Goal: Complete application form: Complete application form

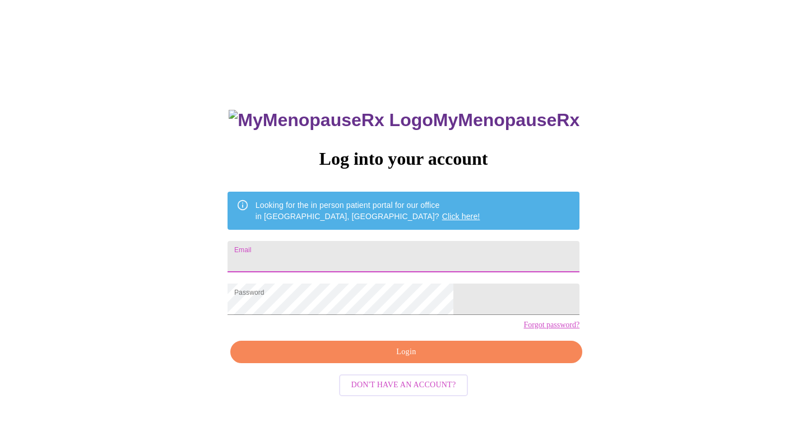
click at [358, 256] on input "Email" at bounding box center [404, 256] width 352 height 31
type input "[EMAIL_ADDRESS][PERSON_NAME][DOMAIN_NAME]"
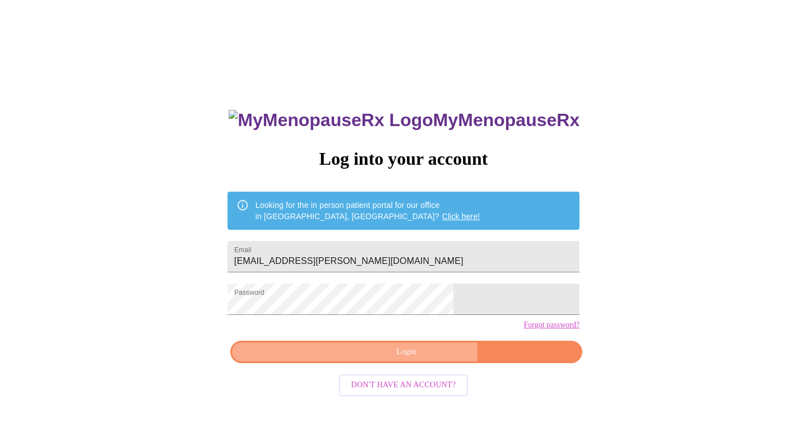
click at [416, 359] on span "Login" at bounding box center [406, 352] width 326 height 14
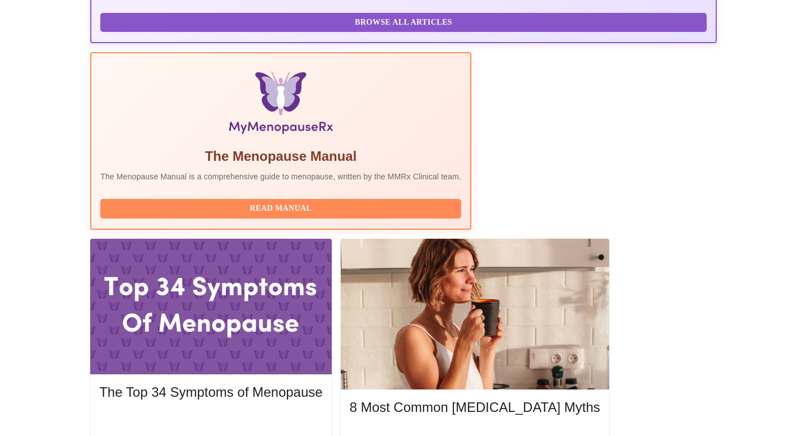
scroll to position [308, 0]
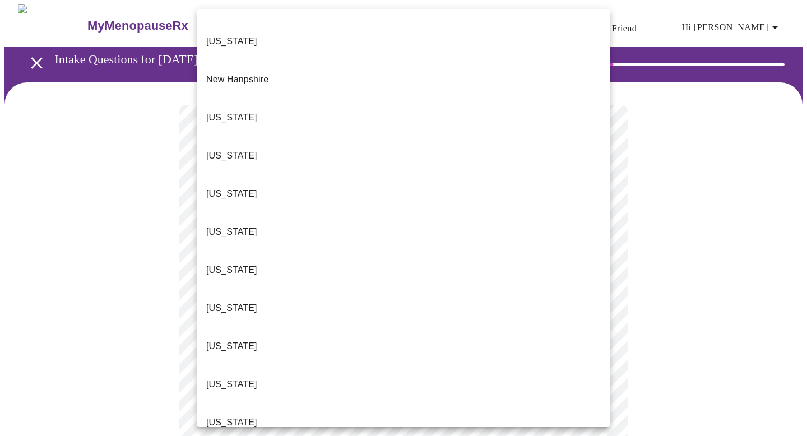
scroll to position [1048, 0]
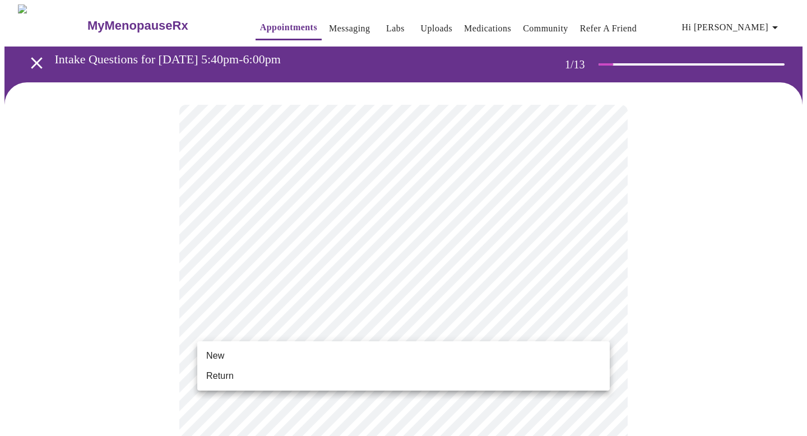
click at [243, 370] on li "Return" at bounding box center [403, 376] width 413 height 20
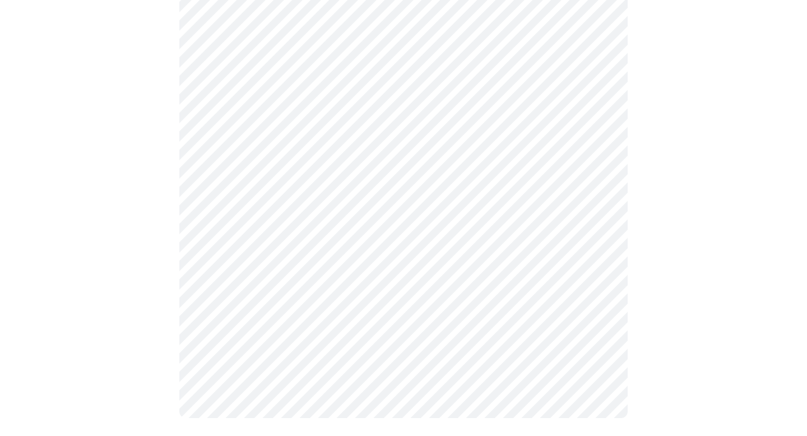
scroll to position [0, 0]
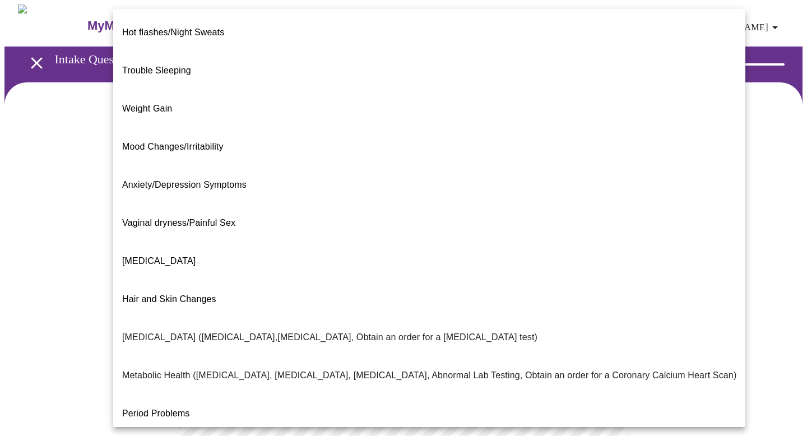
click at [338, 230] on body "MyMenopauseRx Appointments Messaging Labs Uploads Medications Community Refer a…" at bounding box center [403, 341] width 798 height 674
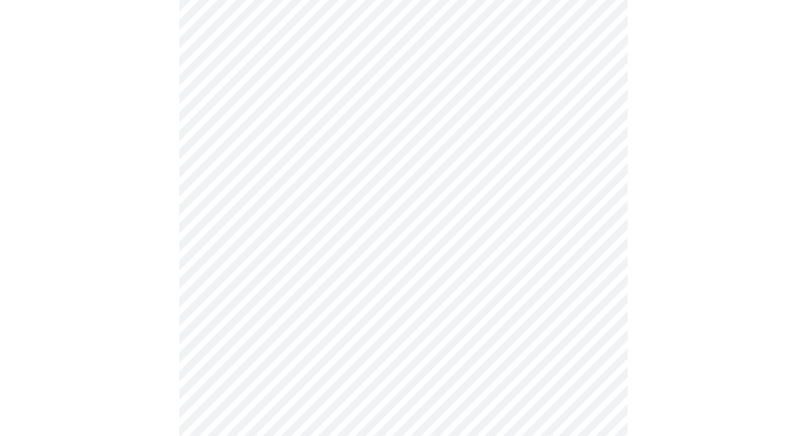
scroll to position [167, 0]
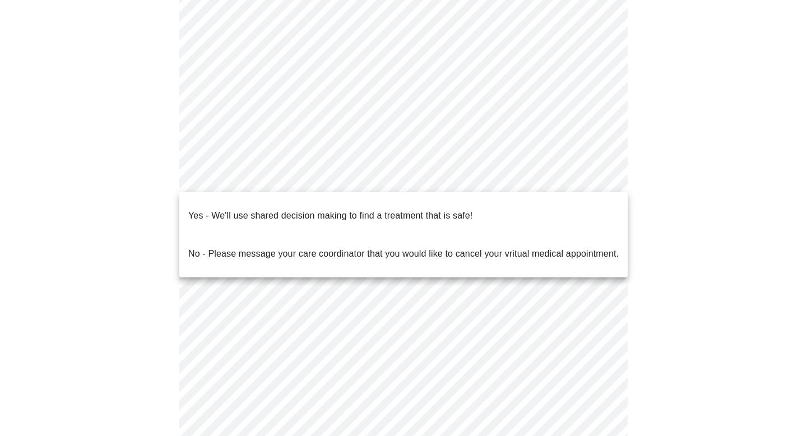
click at [314, 183] on body "MyMenopauseRx Appointments Messaging Labs Uploads Medications Community Refer a…" at bounding box center [403, 170] width 798 height 667
click at [296, 209] on p "Yes - We'll use shared decision making to find a treatment that is safe!" at bounding box center [330, 215] width 284 height 13
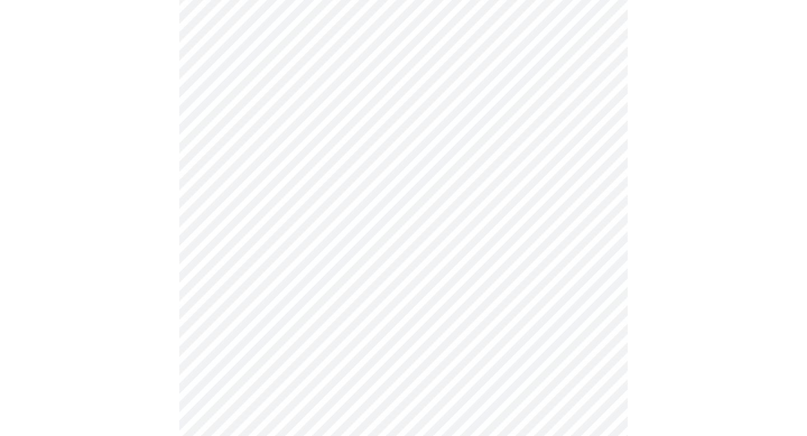
scroll to position [156, 0]
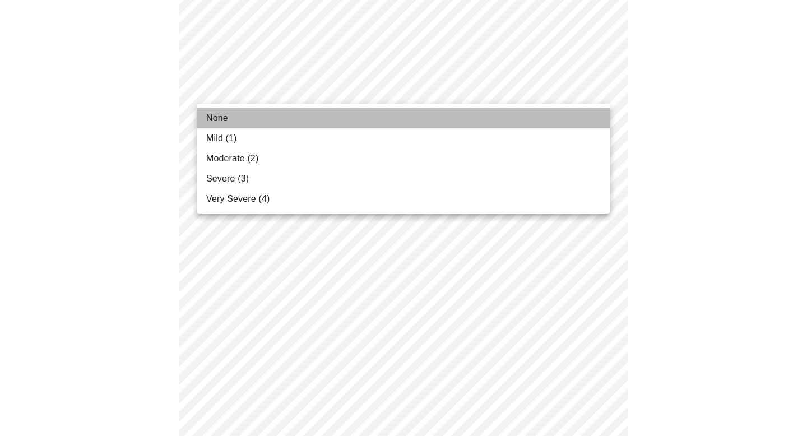
click at [330, 117] on li "None" at bounding box center [403, 118] width 413 height 20
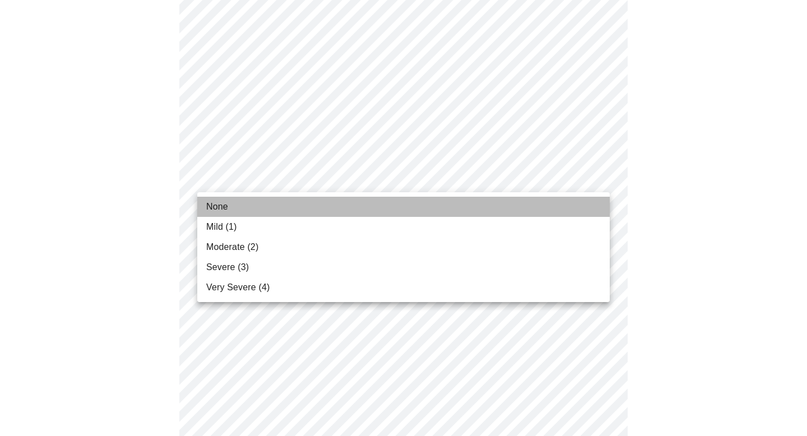
click at [269, 197] on li "None" at bounding box center [403, 207] width 413 height 20
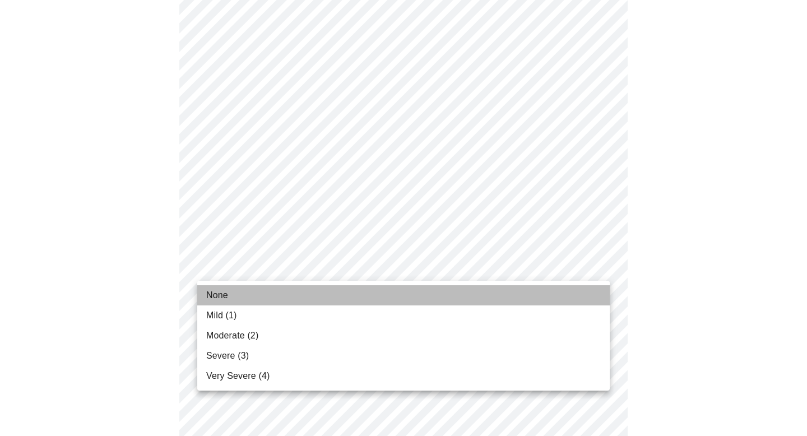
click at [249, 288] on li "None" at bounding box center [403, 295] width 413 height 20
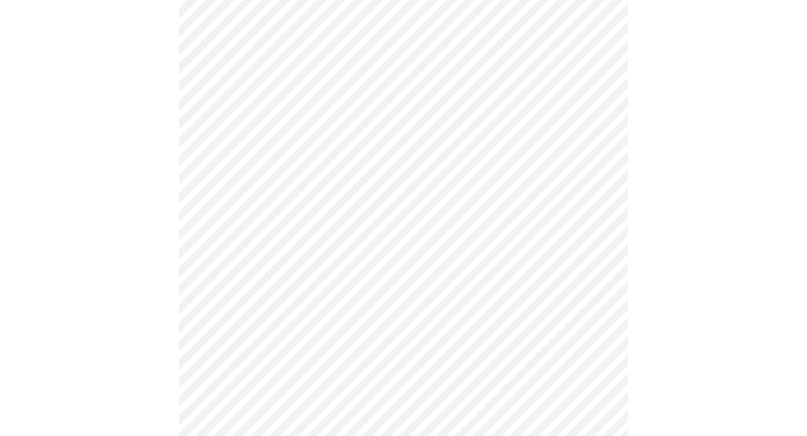
scroll to position [376, 0]
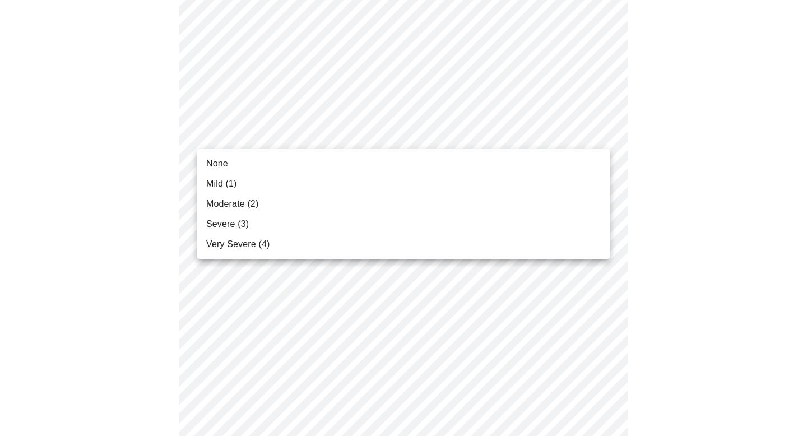
click at [275, 129] on body "MyMenopauseRx Appointments Messaging Labs Uploads Medications Community Refer a…" at bounding box center [403, 350] width 798 height 1444
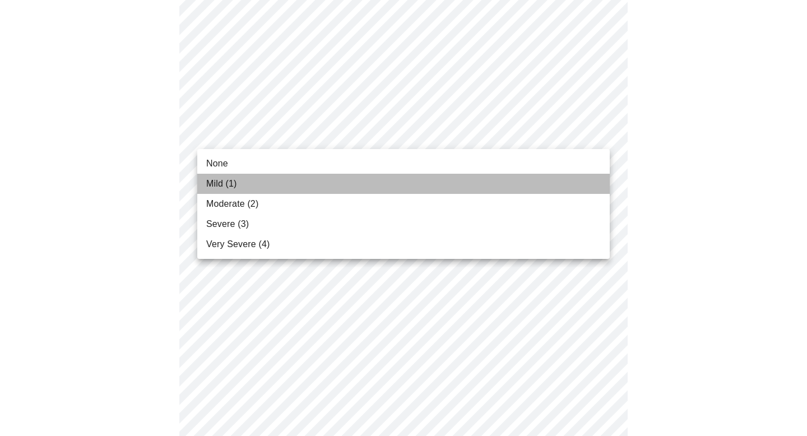
click at [237, 184] on span "Mild (1)" at bounding box center [221, 183] width 31 height 13
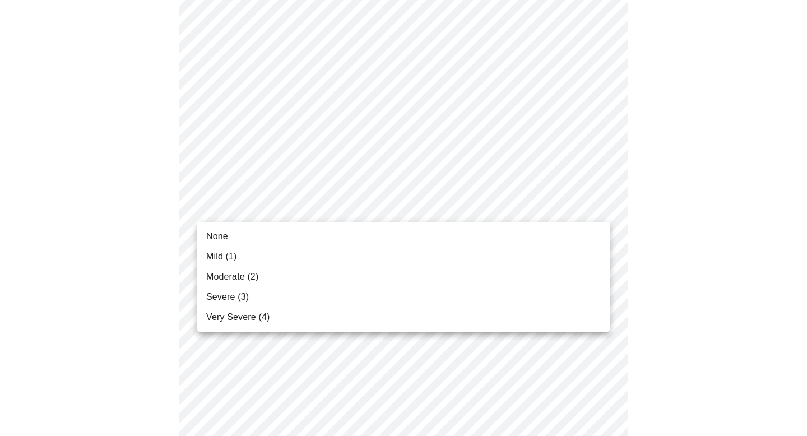
click at [389, 206] on body "MyMenopauseRx Appointments Messaging Labs Uploads Medications Community Refer a…" at bounding box center [403, 342] width 798 height 1428
click at [317, 234] on li "None" at bounding box center [403, 236] width 413 height 20
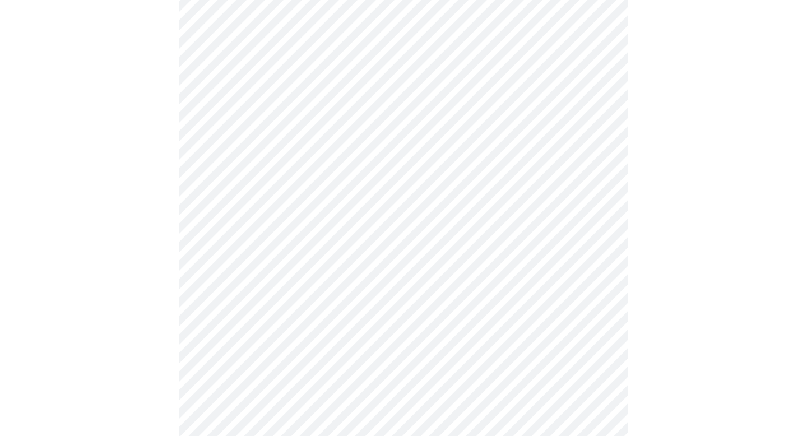
scroll to position [558, 0]
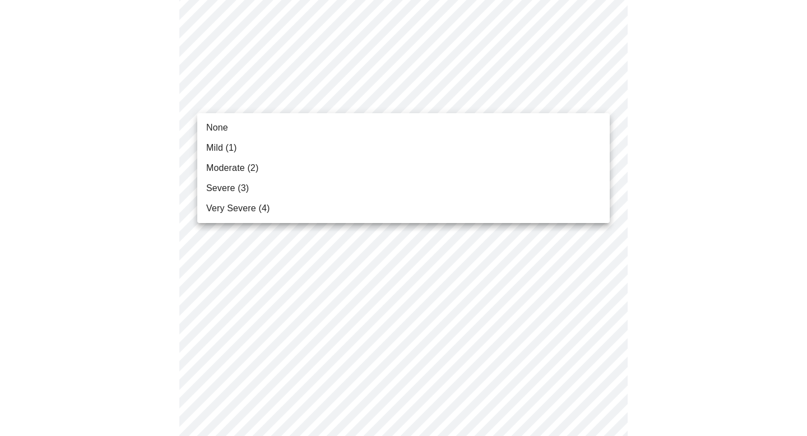
click at [252, 100] on body "MyMenopauseRx Appointments Messaging Labs Uploads Medications Community Refer a…" at bounding box center [403, 153] width 798 height 1413
click at [231, 146] on span "Mild (1)" at bounding box center [221, 147] width 31 height 13
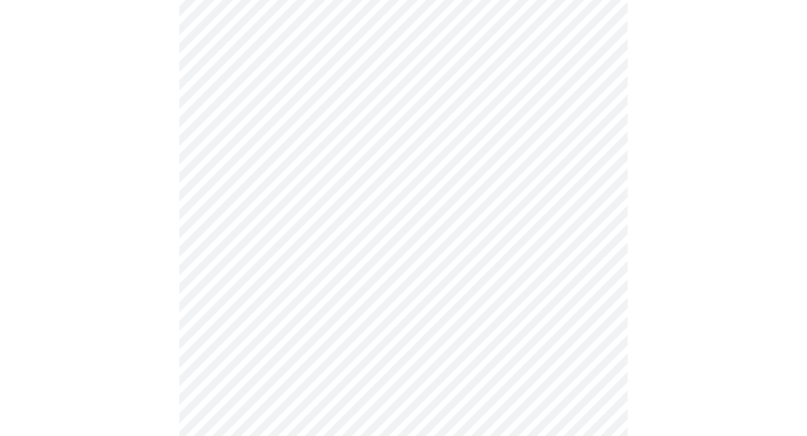
scroll to position [636, 0]
click at [312, 104] on body "MyMenopauseRx Appointments Messaging Labs Uploads Medications Community Refer a…" at bounding box center [403, 66] width 798 height 1397
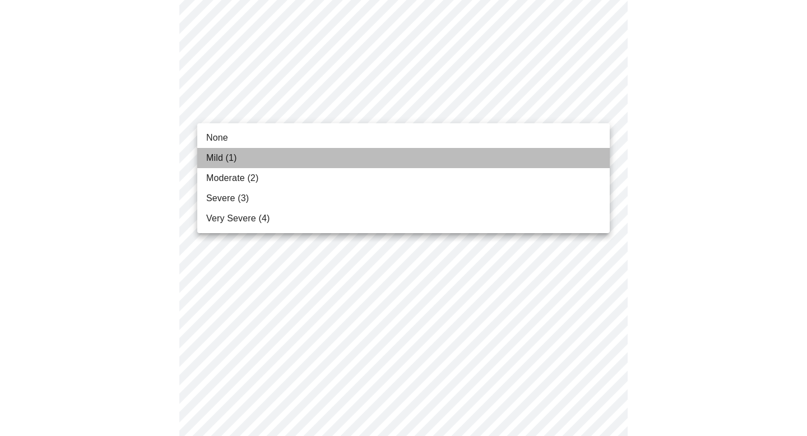
click at [251, 159] on li "Mild (1)" at bounding box center [403, 158] width 413 height 20
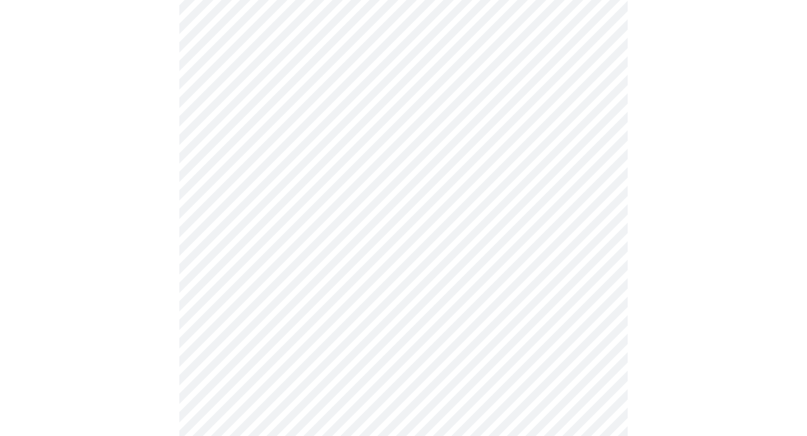
click at [331, 196] on body "MyMenopauseRx Appointments Messaging Labs Uploads Medications Community Refer a…" at bounding box center [403, 58] width 798 height 1381
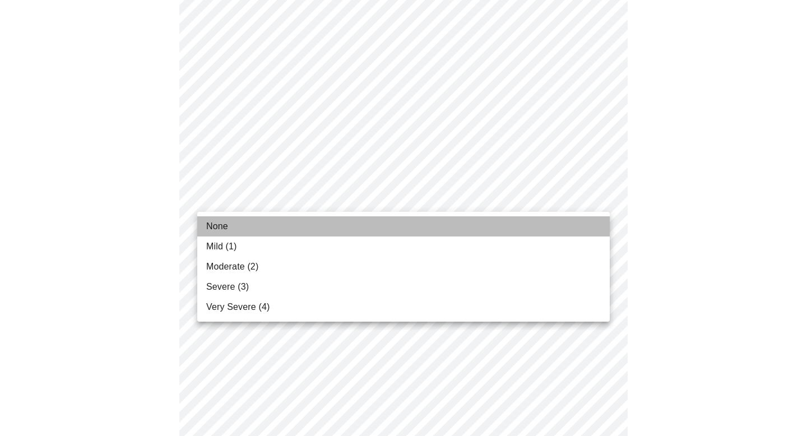
click at [246, 233] on li "None" at bounding box center [403, 226] width 413 height 20
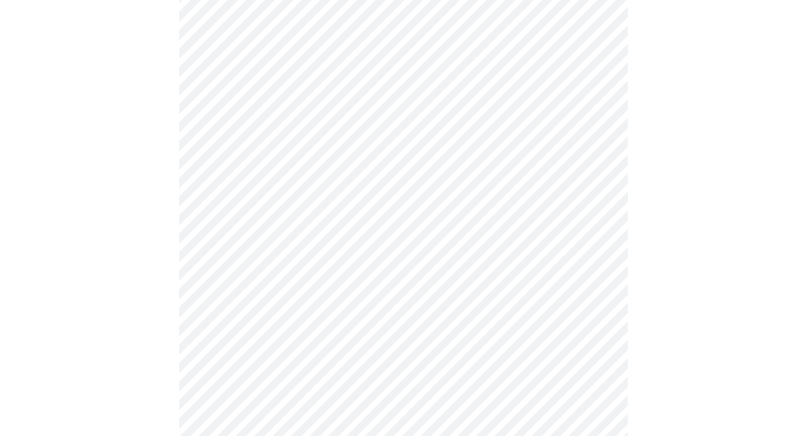
scroll to position [764, 0]
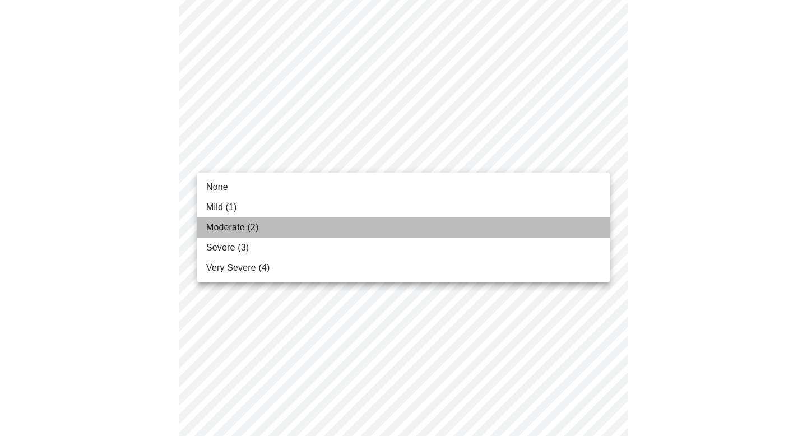
click at [279, 235] on li "Moderate (2)" at bounding box center [403, 227] width 413 height 20
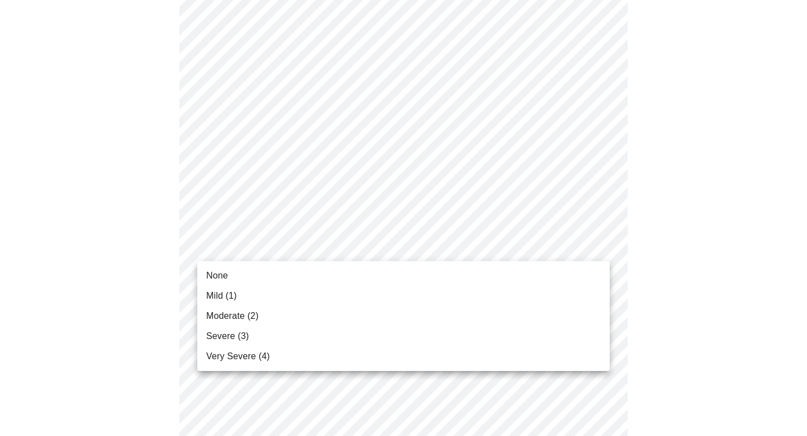
click at [247, 274] on li "None" at bounding box center [403, 276] width 413 height 20
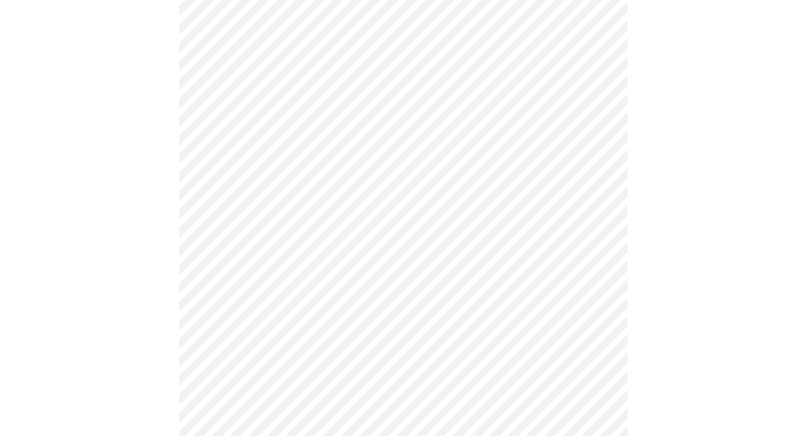
scroll to position [898, 0]
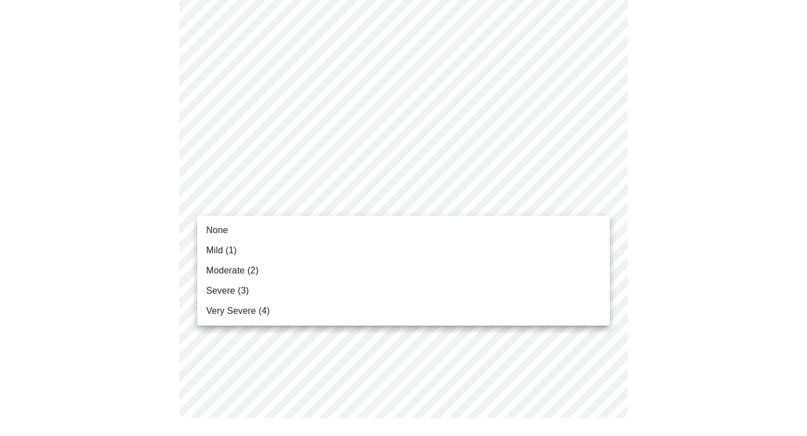
click at [280, 226] on li "None" at bounding box center [403, 230] width 413 height 20
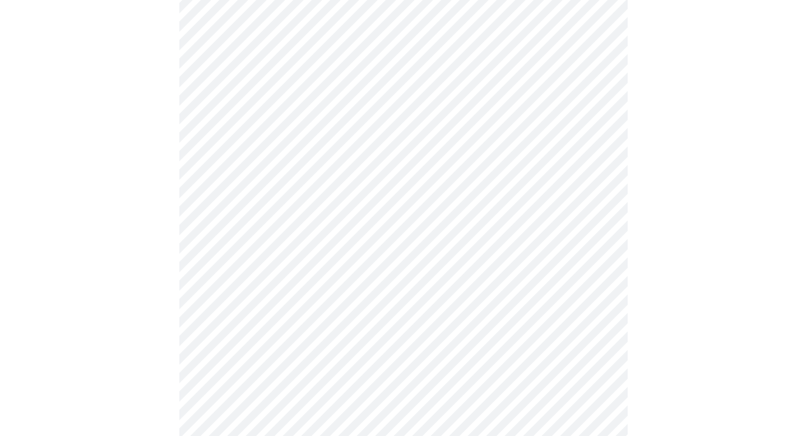
scroll to position [490, 0]
click at [333, 149] on body "MyMenopauseRx Appointments Messaging Labs Uploads Medications Community Refer a…" at bounding box center [403, 45] width 798 height 1061
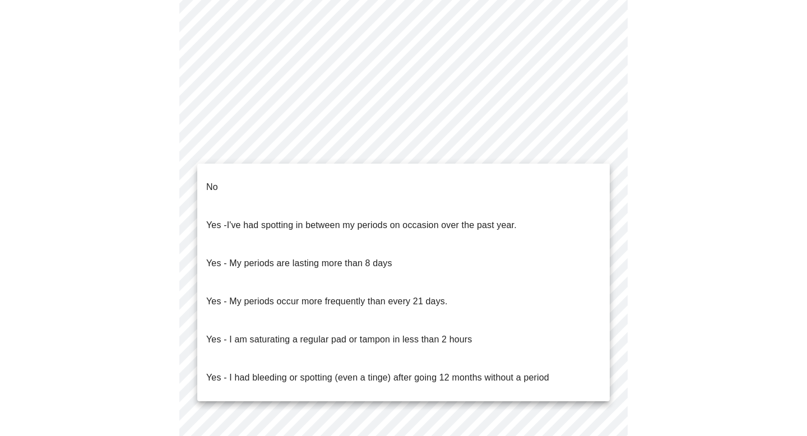
click at [261, 180] on li "No" at bounding box center [403, 187] width 413 height 38
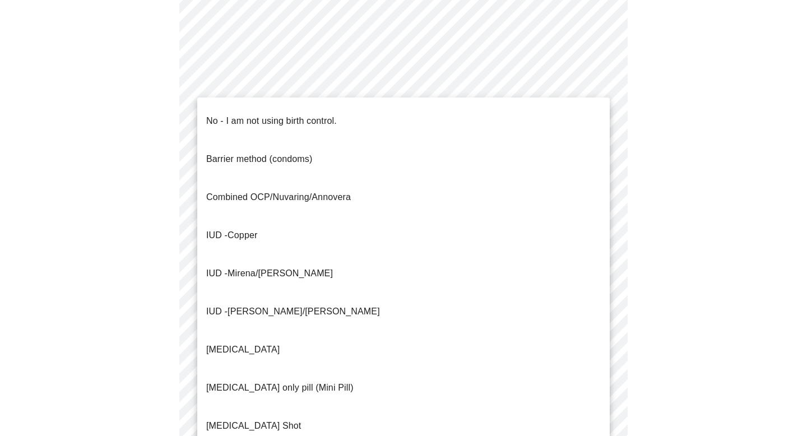
click at [313, 237] on body "MyMenopauseRx Appointments Messaging Labs Uploads Medications Community Refer a…" at bounding box center [403, 42] width 798 height 1054
click at [308, 216] on li "IUD - Copper" at bounding box center [403, 235] width 413 height 38
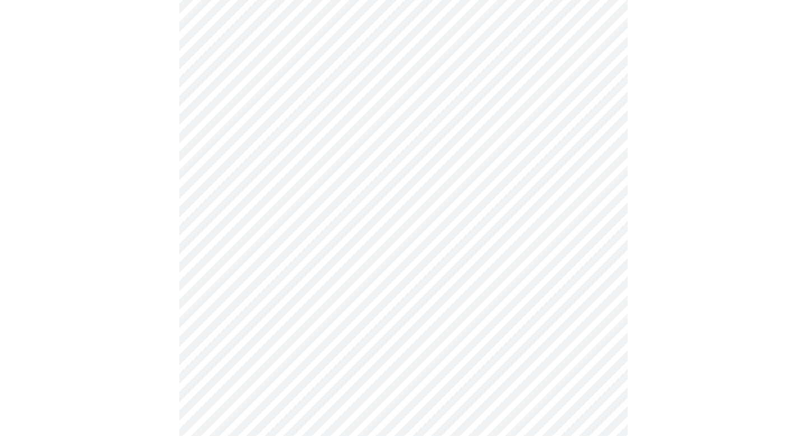
click at [386, 318] on body "MyMenopauseRx Appointments Messaging Labs Uploads Medications Community Refer a…" at bounding box center [403, 39] width 798 height 1048
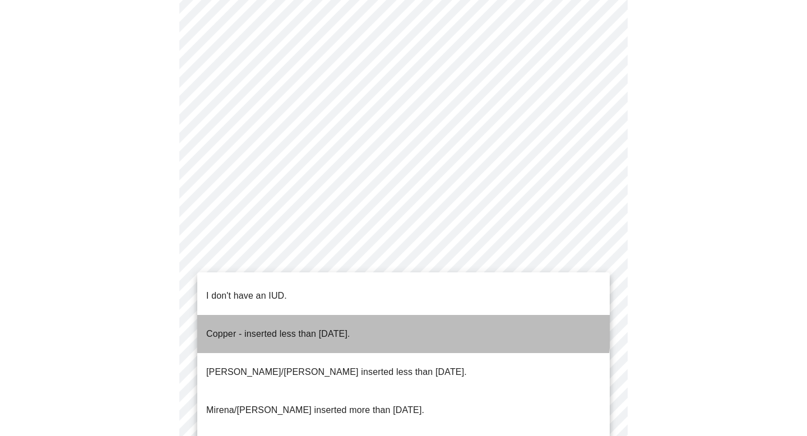
click at [336, 327] on p "Copper - inserted less than [DATE]." at bounding box center [278, 333] width 144 height 13
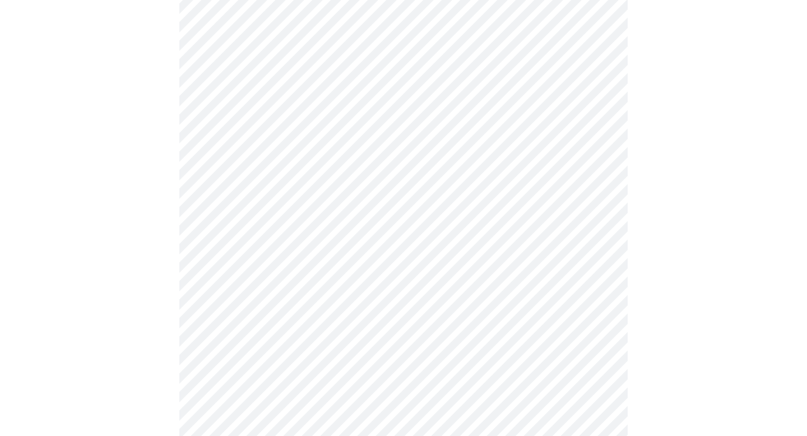
scroll to position [605, 0]
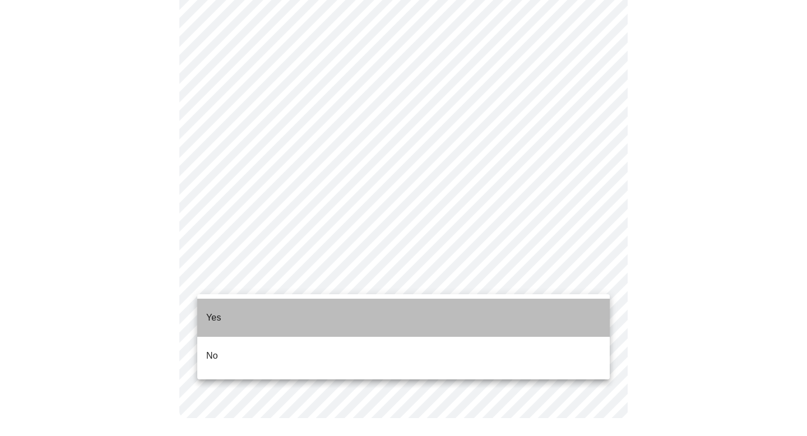
click at [261, 309] on li "Yes" at bounding box center [403, 318] width 413 height 38
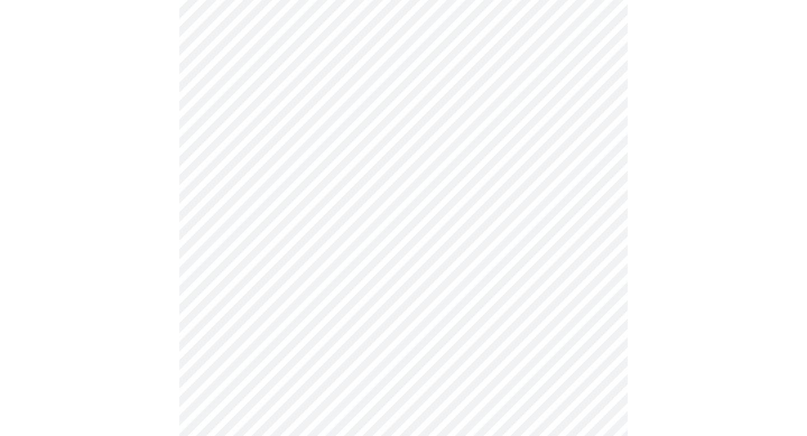
scroll to position [226, 0]
click at [353, 163] on body "MyMenopauseRx Appointments Messaging Labs Uploads Medications Community Refer a…" at bounding box center [403, 192] width 798 height 828
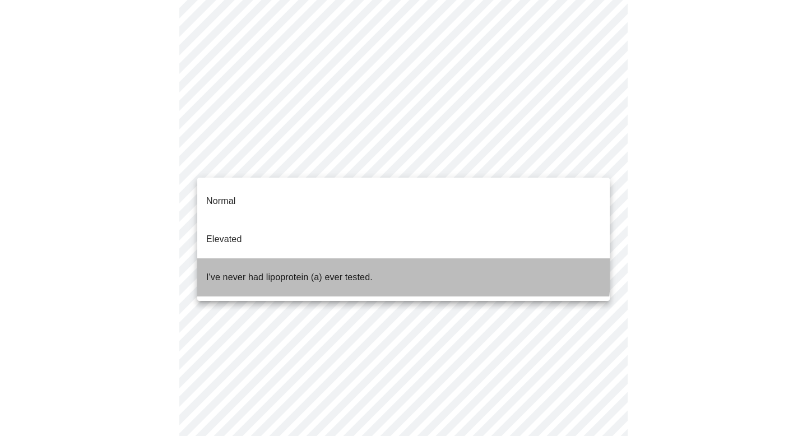
click at [279, 271] on p "I've never had lipoprotein (a) ever tested." at bounding box center [289, 277] width 166 height 13
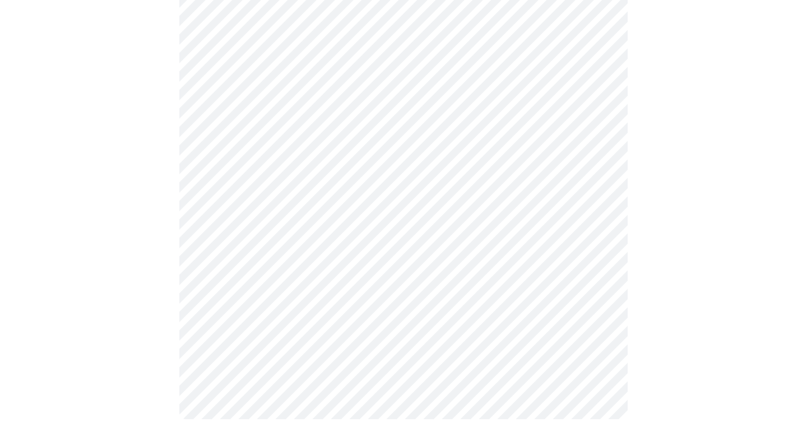
scroll to position [0, 0]
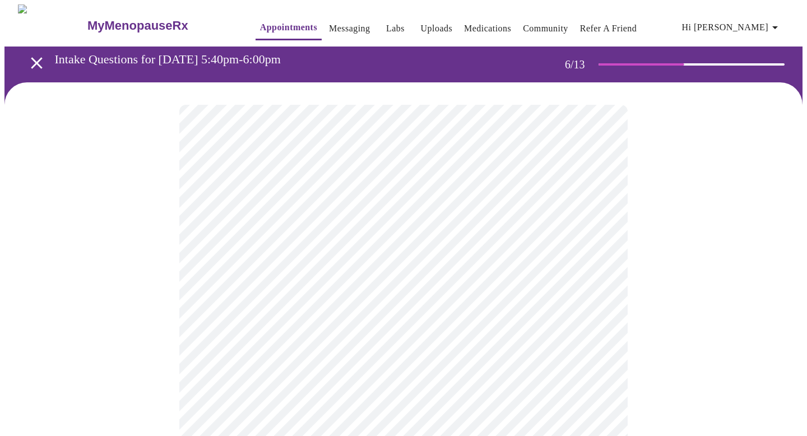
click at [642, 285] on div at bounding box center [403, 339] width 798 height 514
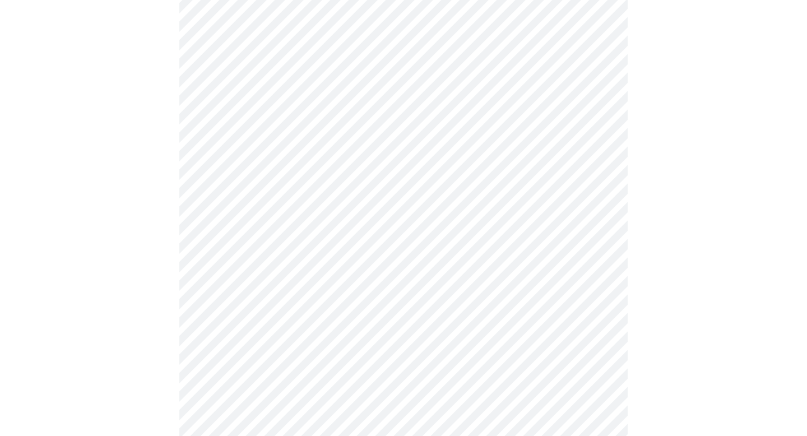
scroll to position [2911, 0]
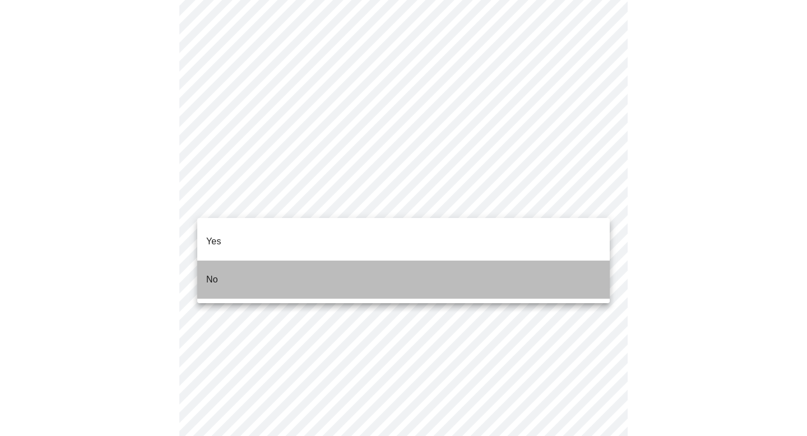
click at [336, 272] on li "No" at bounding box center [403, 280] width 413 height 38
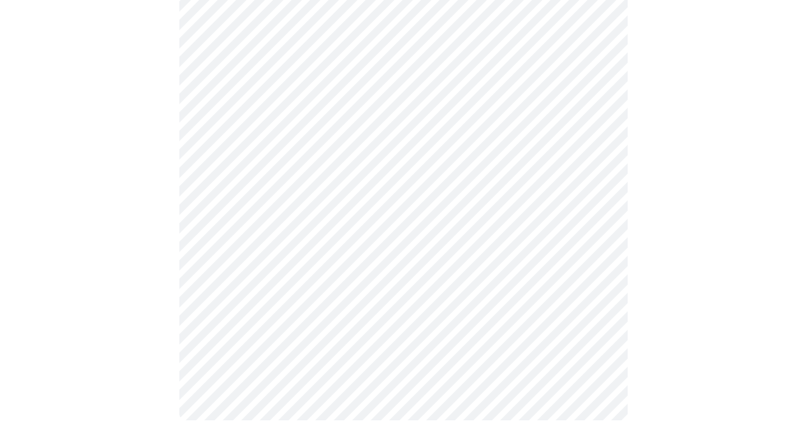
scroll to position [1012, 0]
